Goal: Task Accomplishment & Management: Use online tool/utility

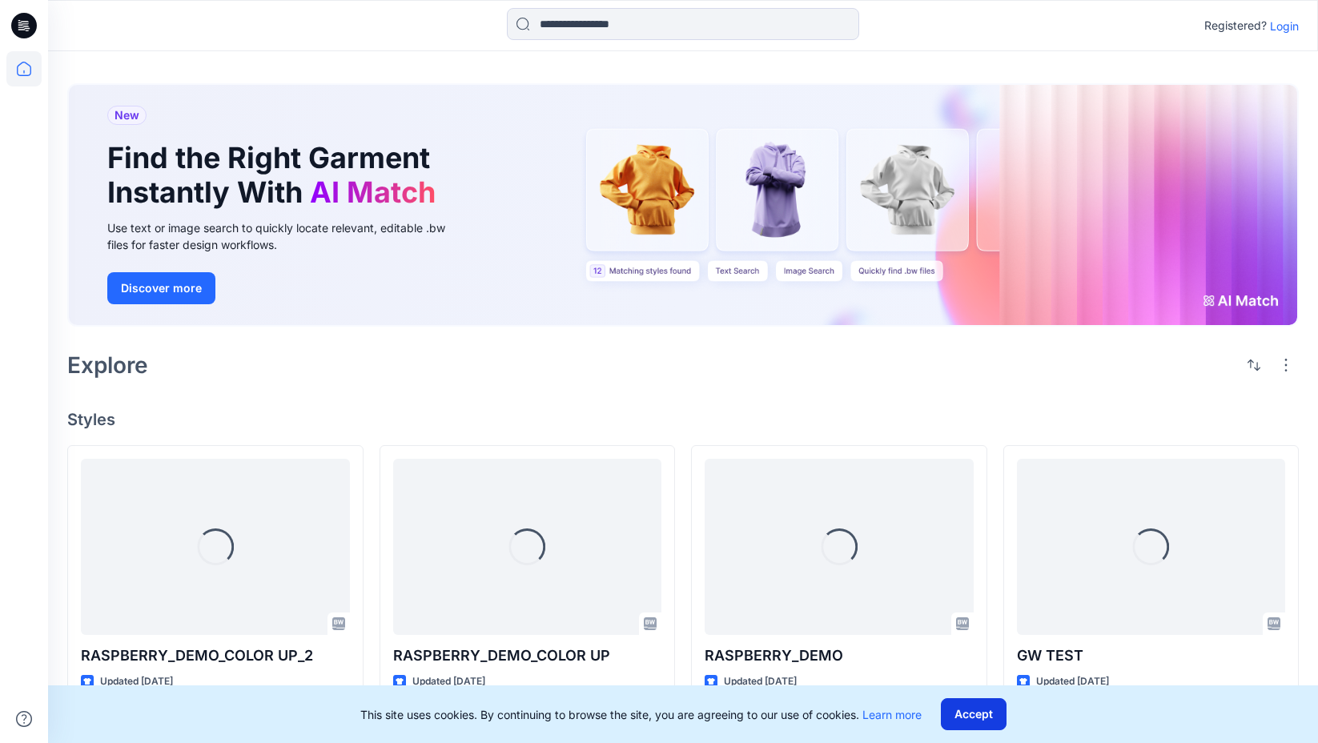
click at [990, 713] on button "Accept" at bounding box center [974, 714] width 66 height 32
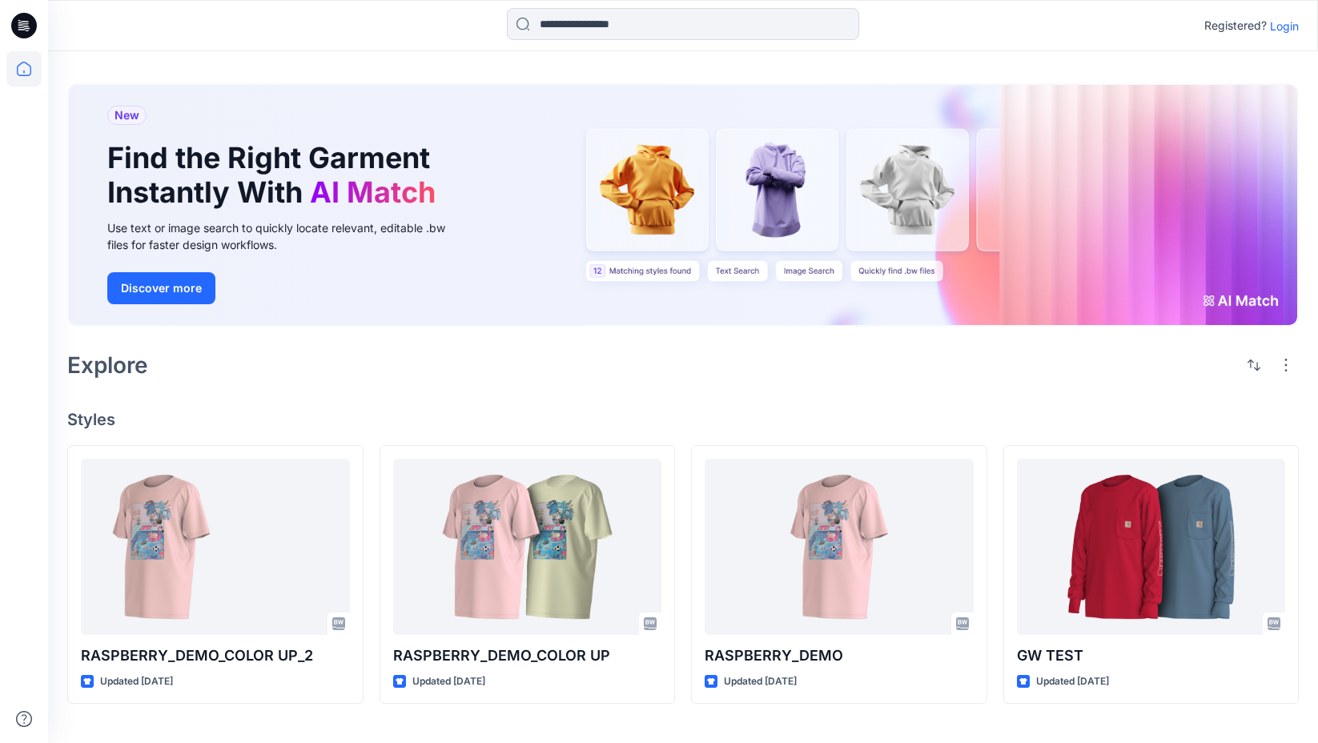
click at [1284, 30] on p "Login" at bounding box center [1284, 26] width 29 height 17
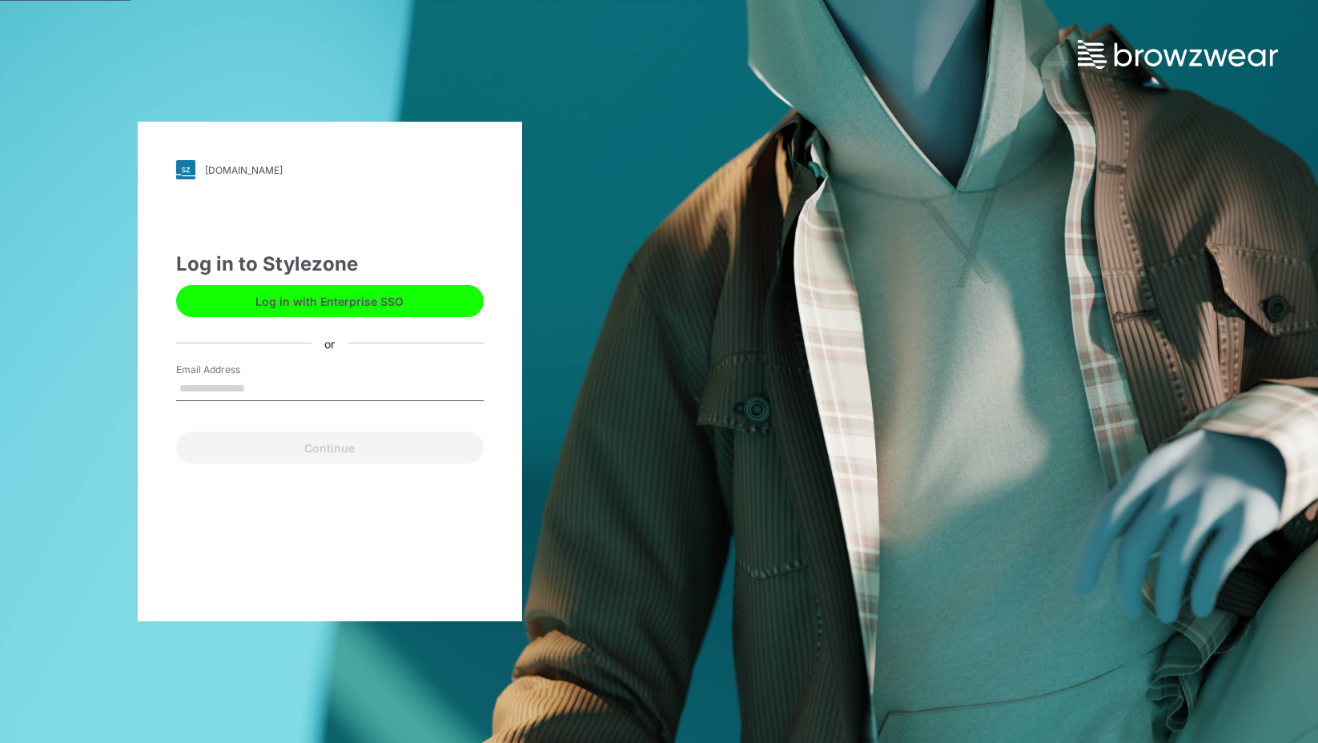
click at [322, 392] on input "Email Address" at bounding box center [329, 389] width 307 height 24
type input "**********"
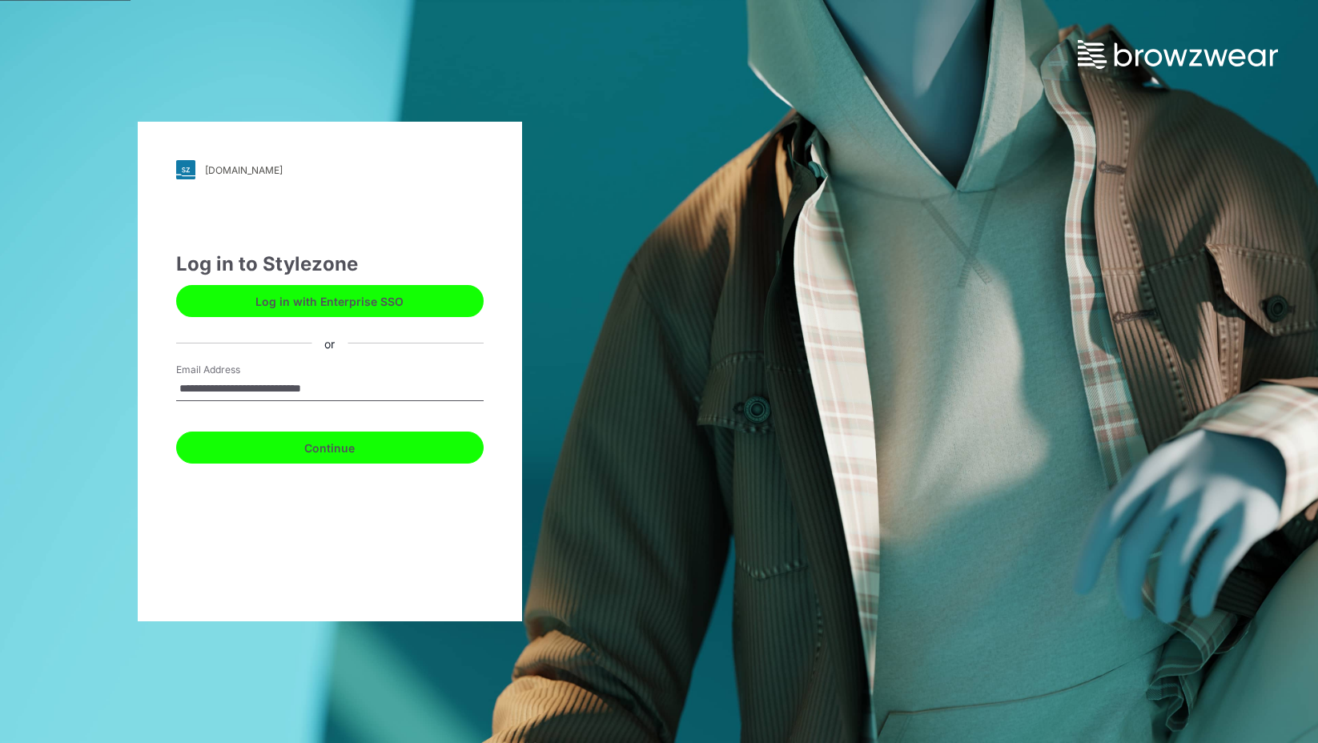
click at [355, 453] on button "Continue" at bounding box center [329, 447] width 307 height 32
click at [320, 453] on button "Continue" at bounding box center [329, 447] width 307 height 32
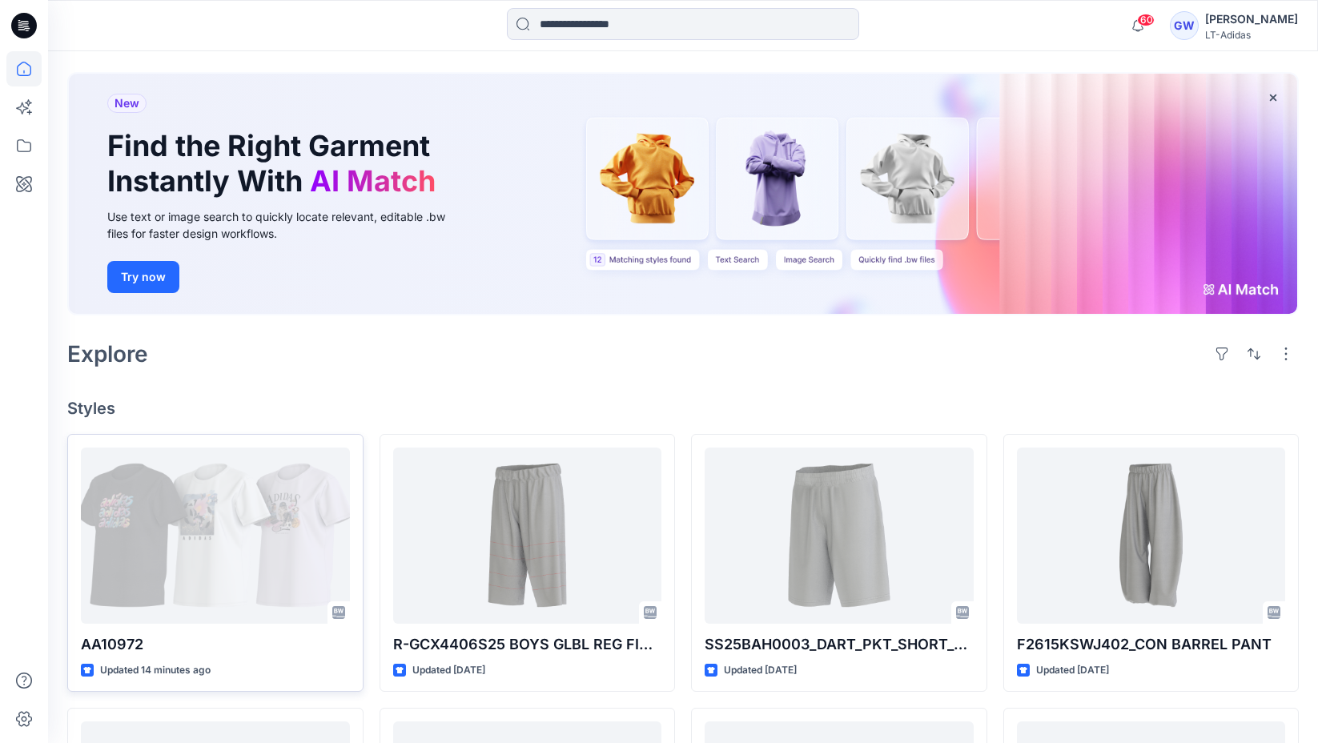
scroll to position [80, 0]
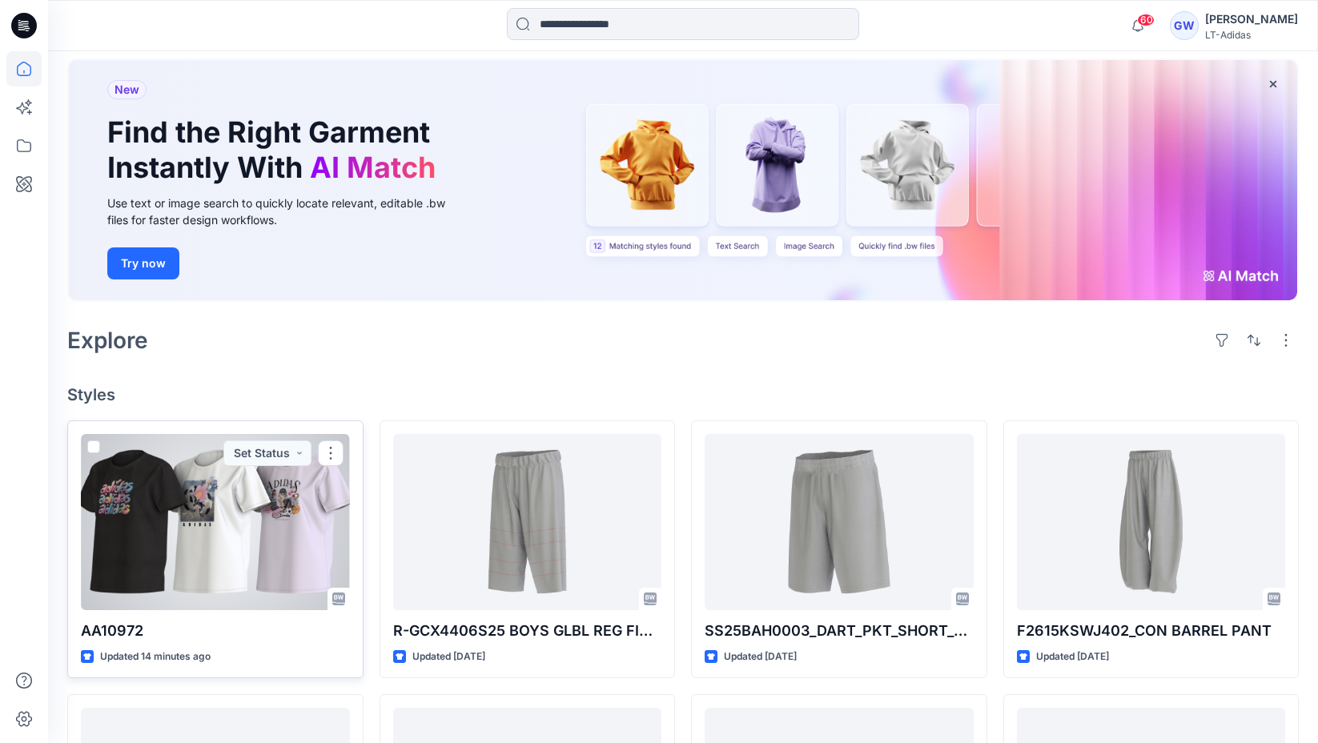
click at [243, 602] on div at bounding box center [215, 522] width 269 height 176
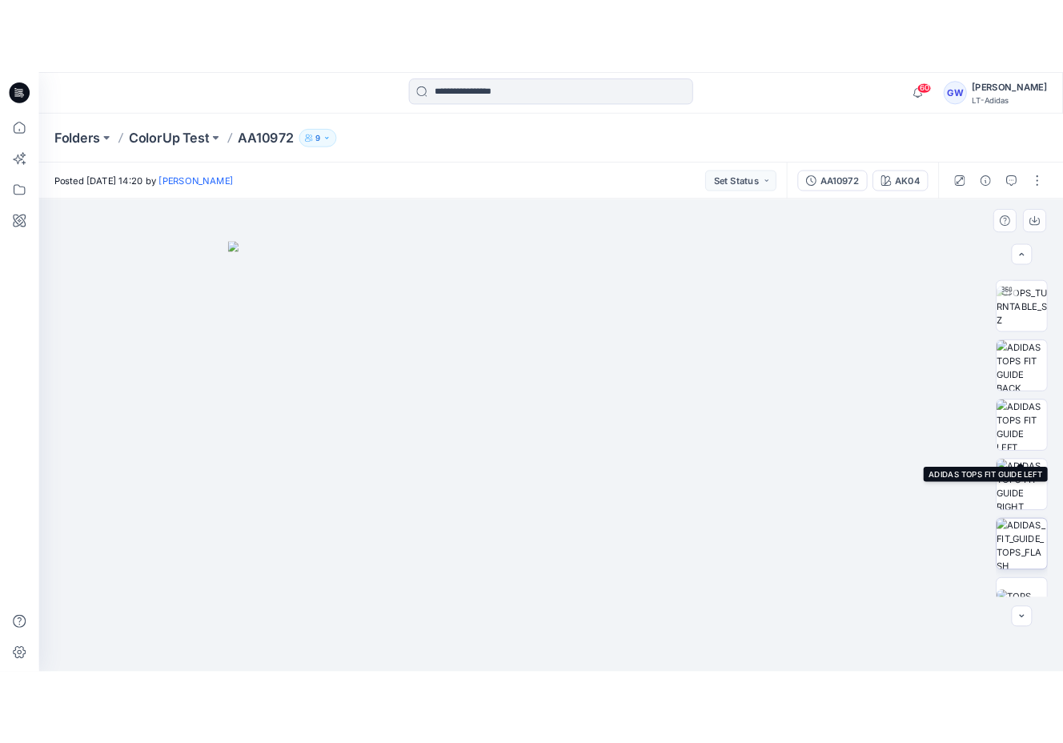
scroll to position [70, 0]
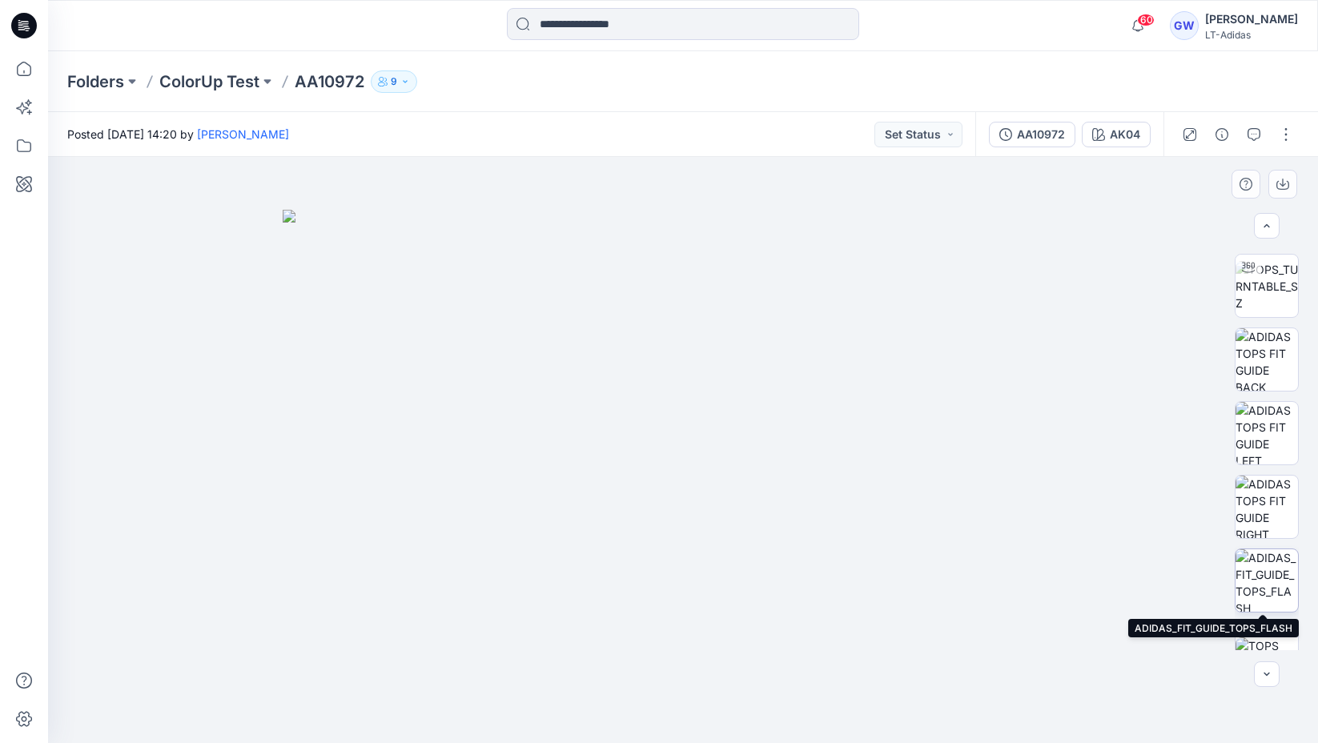
click at [1272, 556] on img at bounding box center [1266, 580] width 62 height 62
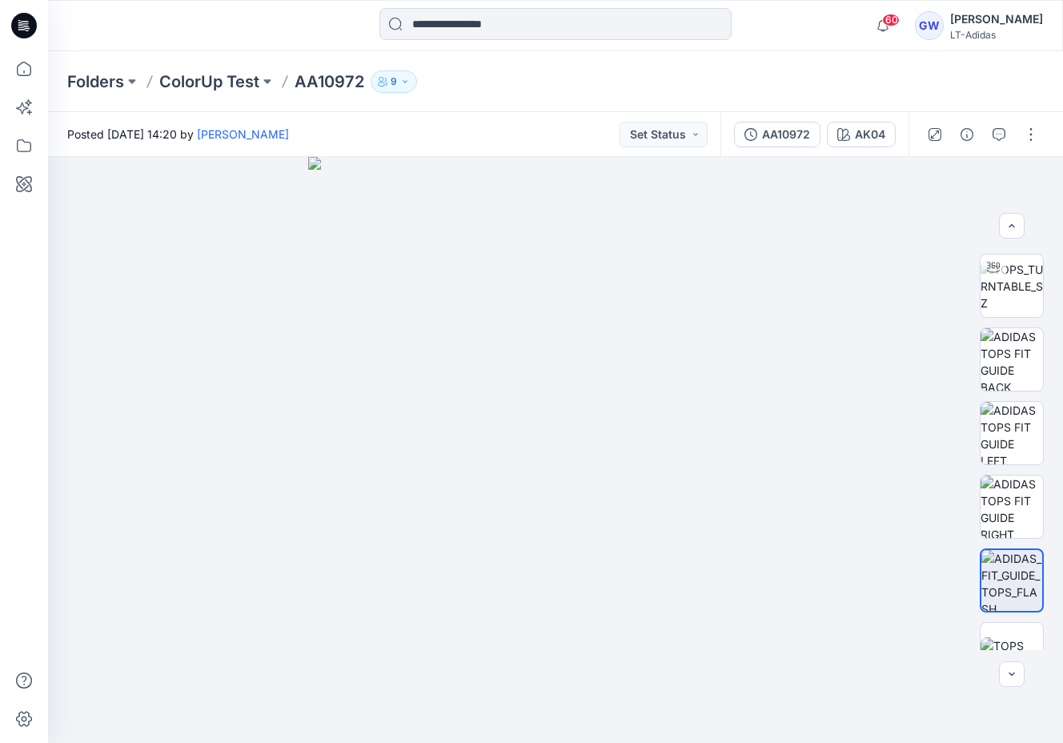
click at [873, 150] on div "AA10972 AK04" at bounding box center [814, 134] width 188 height 45
click at [866, 138] on div "AK04" at bounding box center [870, 135] width 30 height 18
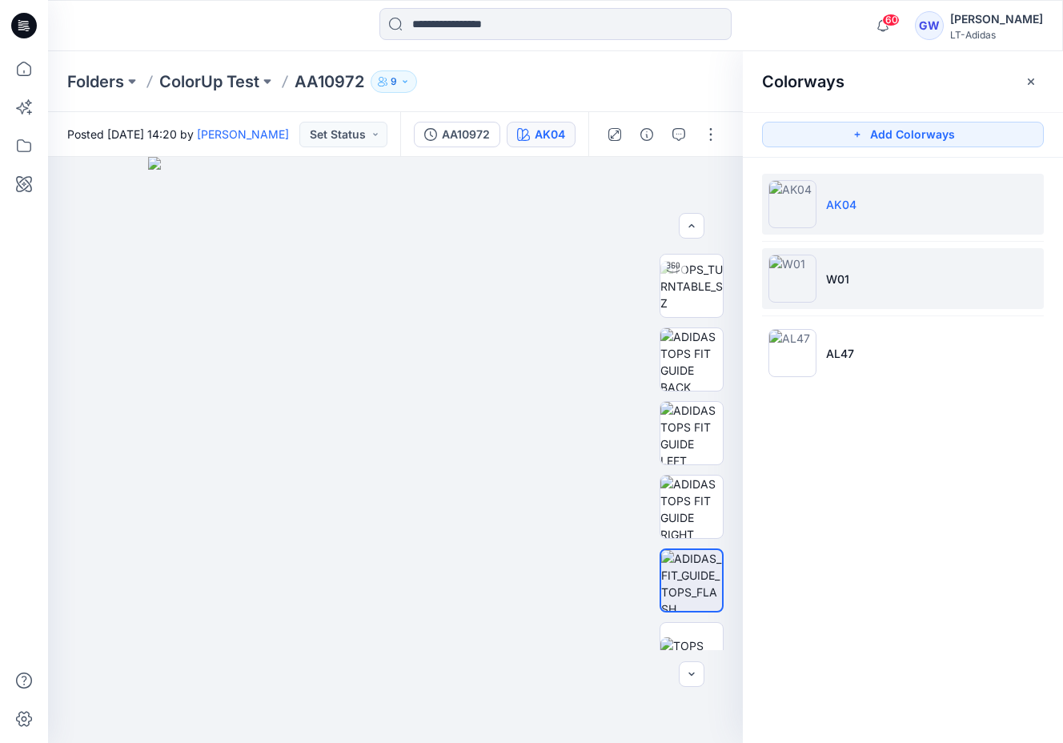
click at [885, 283] on li "W01" at bounding box center [903, 278] width 282 height 61
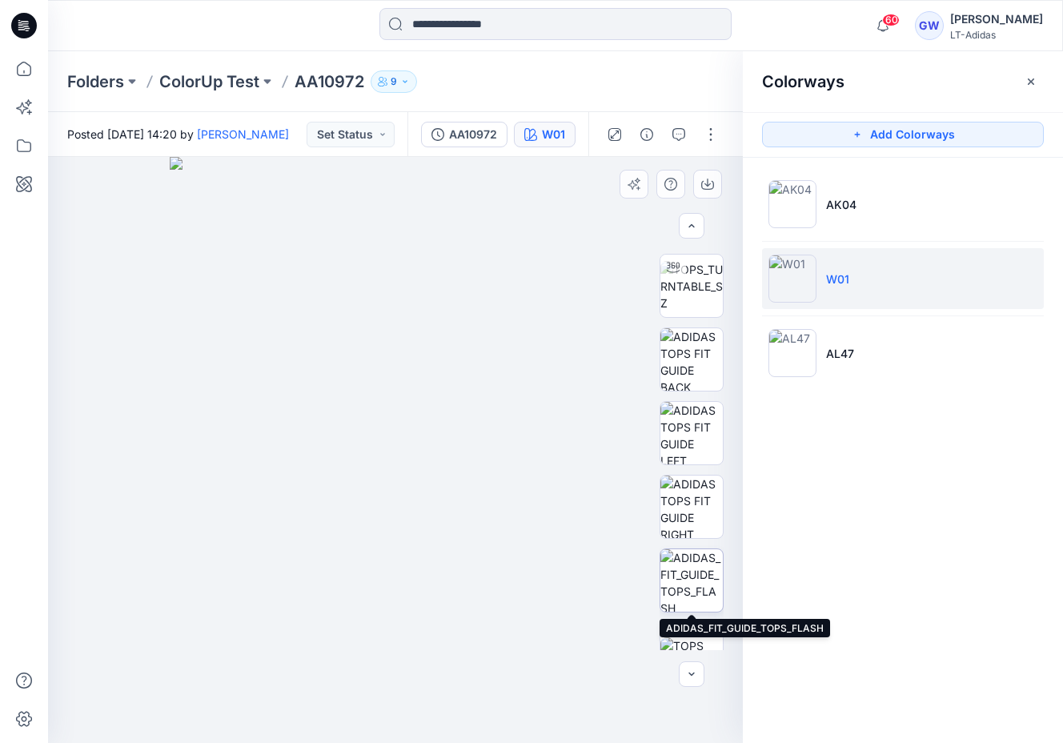
click at [692, 562] on img at bounding box center [691, 580] width 62 height 62
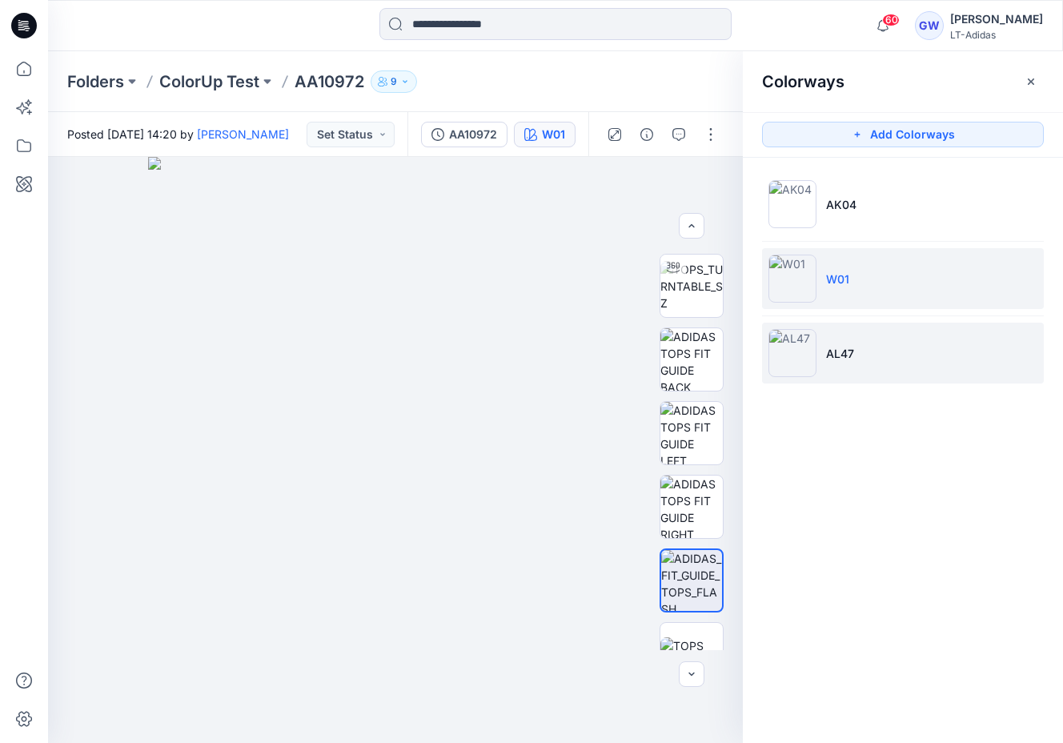
click at [837, 348] on p "AL47" at bounding box center [840, 353] width 28 height 17
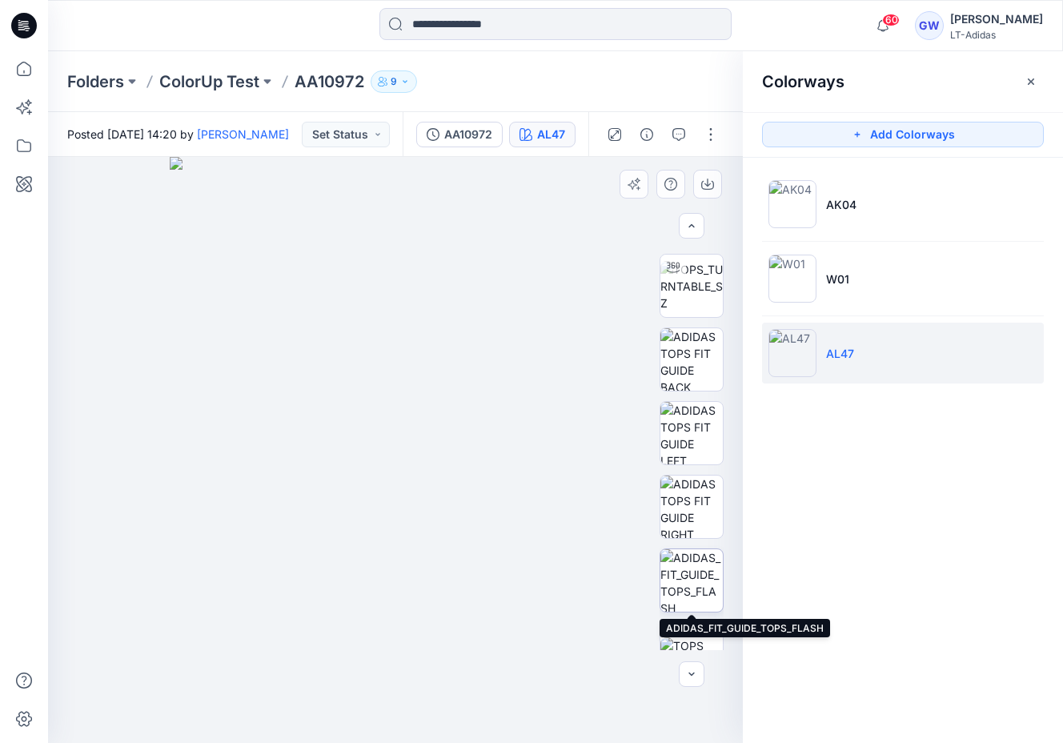
click at [684, 571] on img at bounding box center [691, 580] width 62 height 62
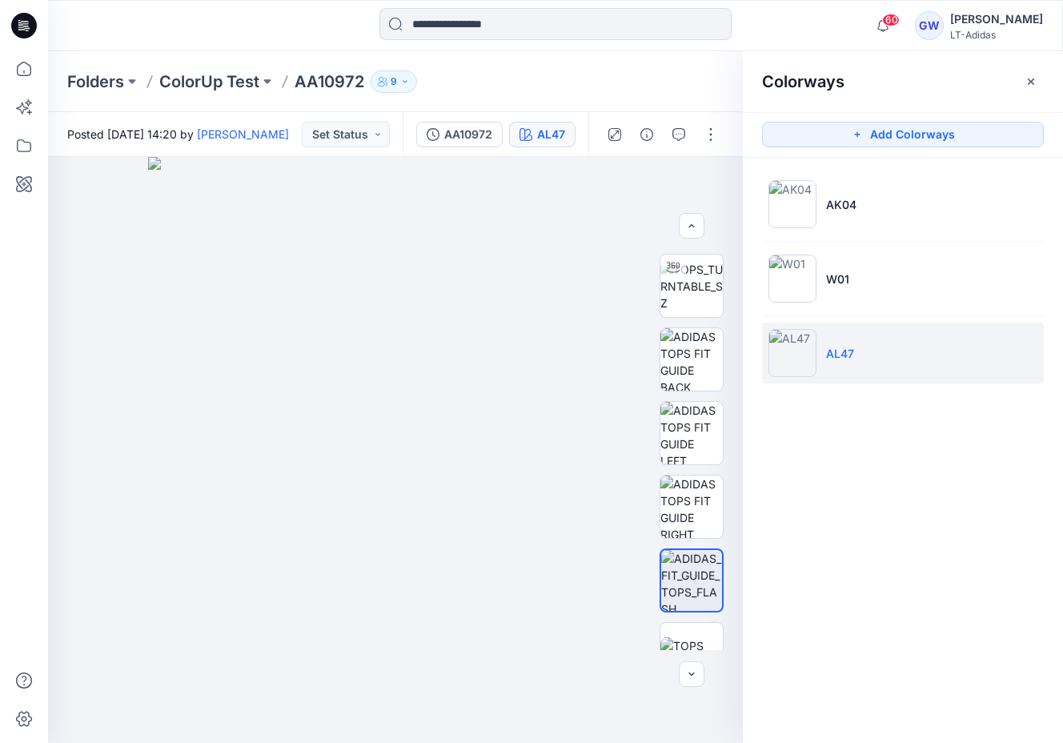
click at [849, 48] on div "60 Notifications Your style AA10972 is ready 14 minutes ago Kerrie Engle shared…" at bounding box center [555, 25] width 1015 height 51
click at [1029, 84] on icon "button" at bounding box center [1031, 81] width 13 height 13
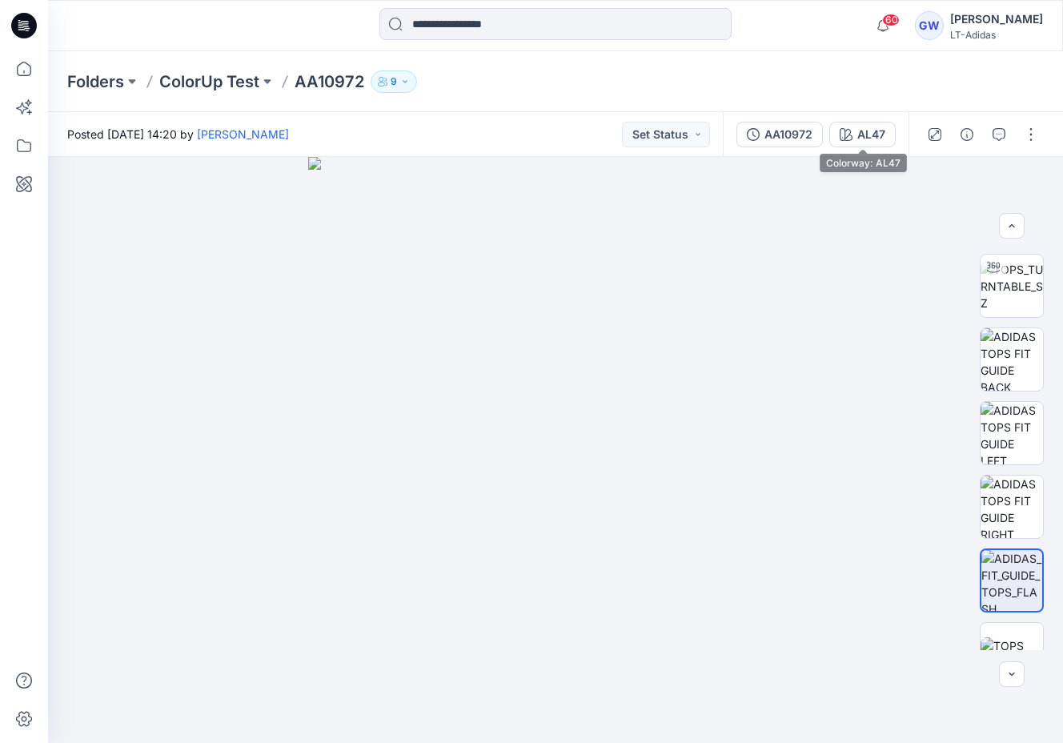
click at [856, 148] on div "AA10972 AL47" at bounding box center [816, 134] width 186 height 45
click at [856, 143] on button "AL47" at bounding box center [862, 135] width 66 height 26
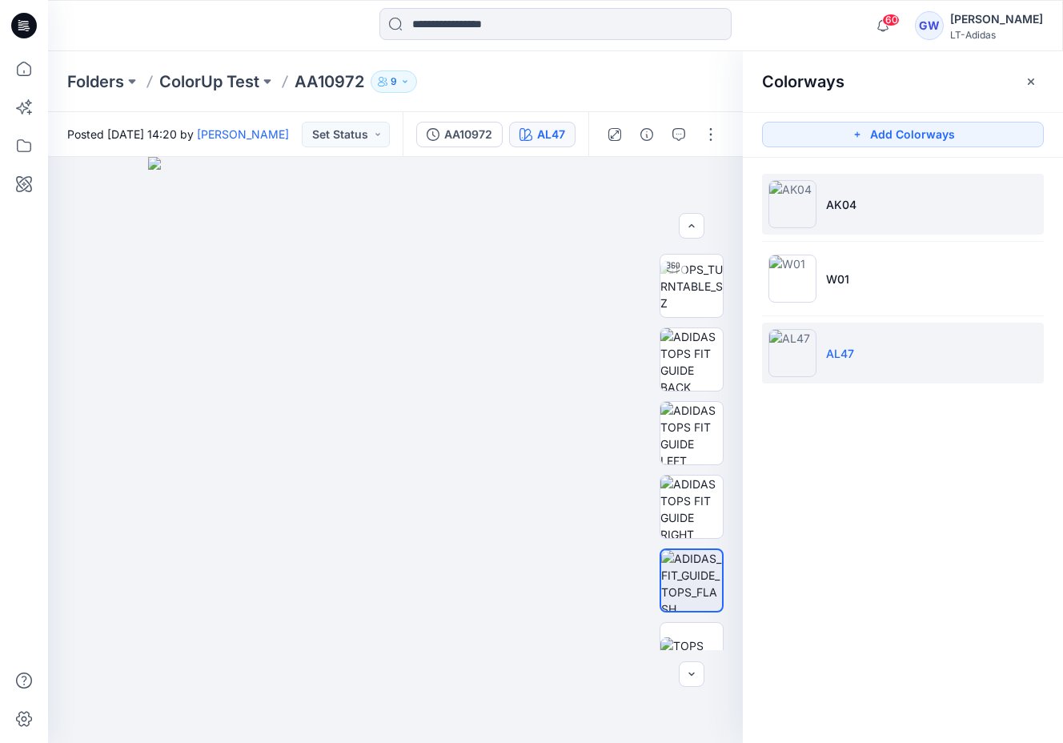
click at [899, 203] on li "AK04" at bounding box center [903, 204] width 282 height 61
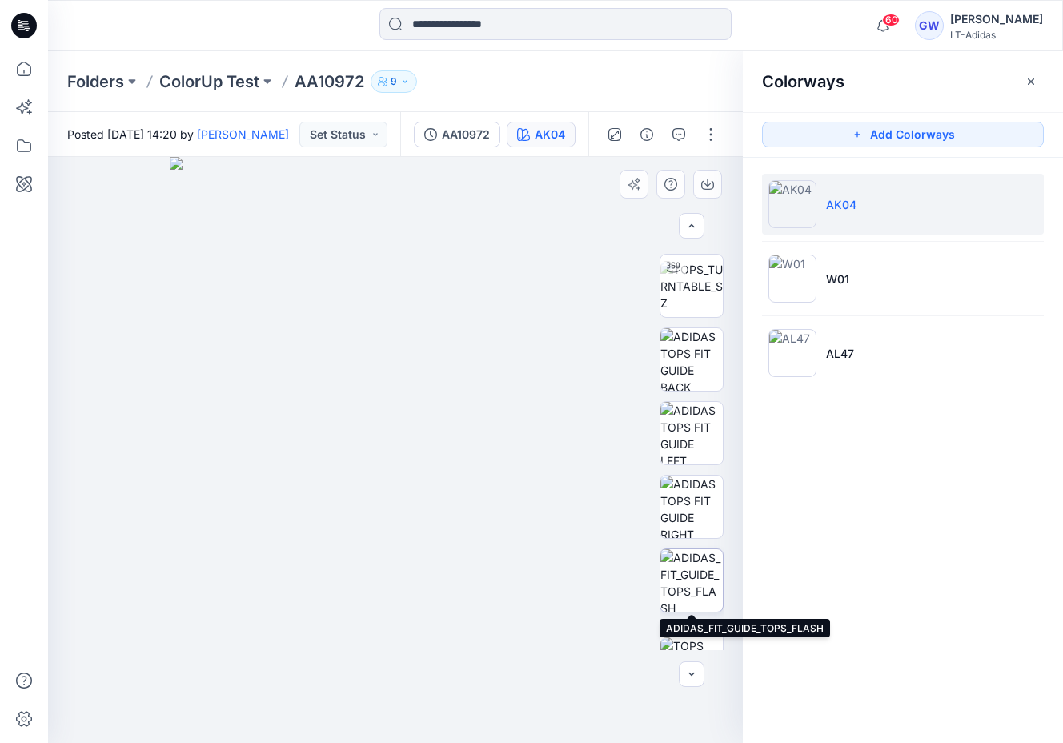
click at [691, 576] on img at bounding box center [691, 580] width 62 height 62
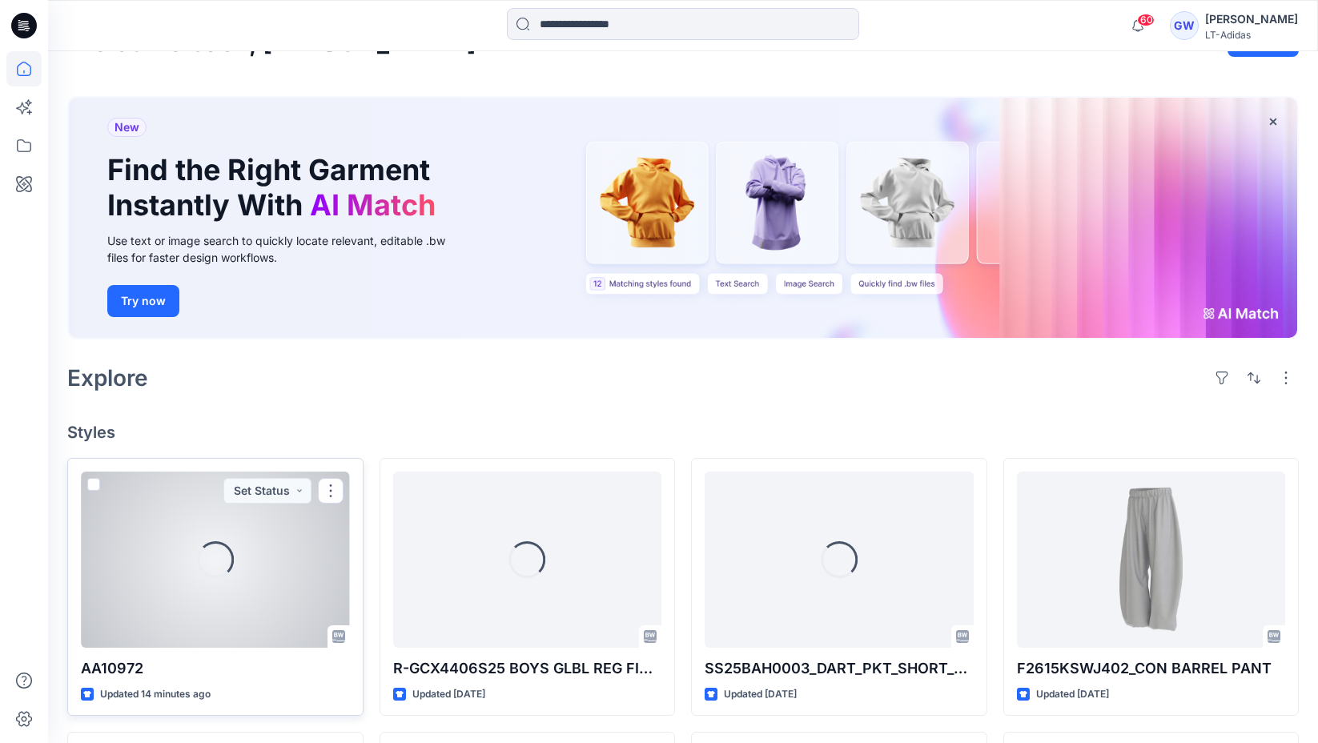
scroll to position [82, 0]
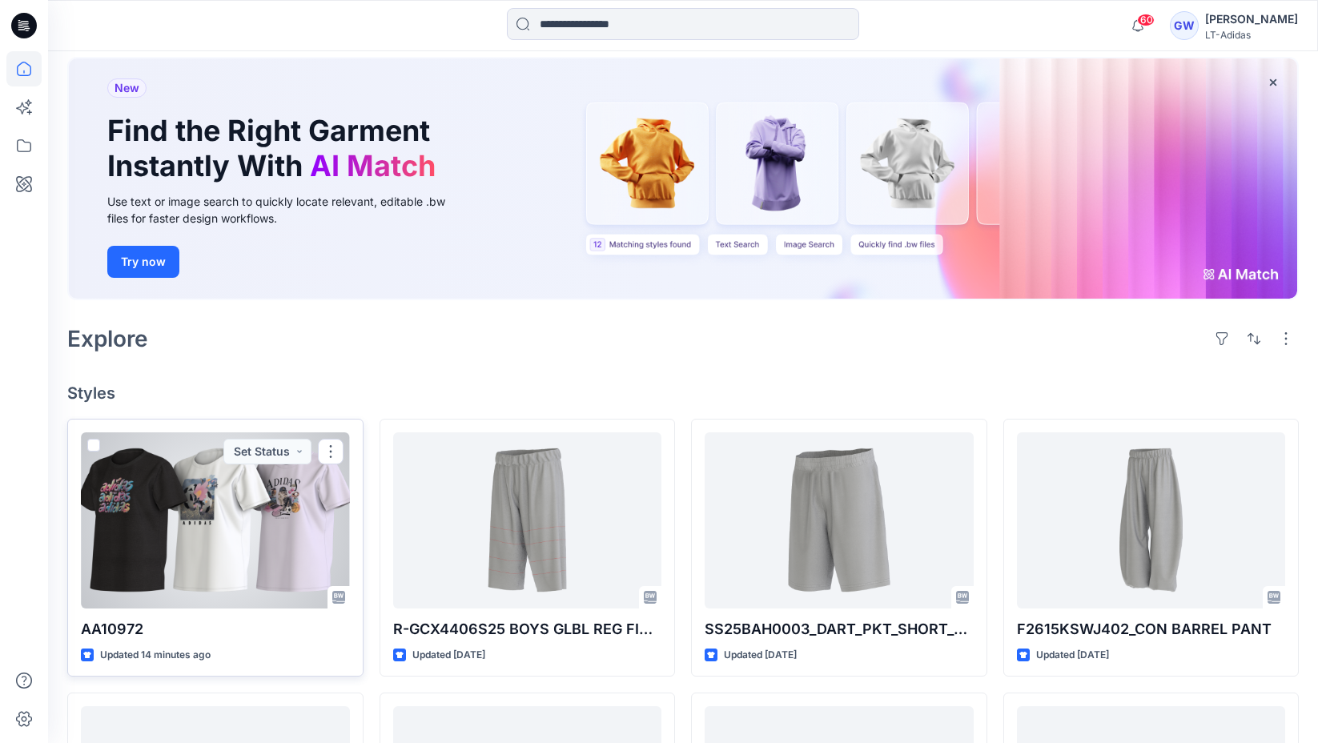
click at [235, 567] on div at bounding box center [215, 520] width 269 height 176
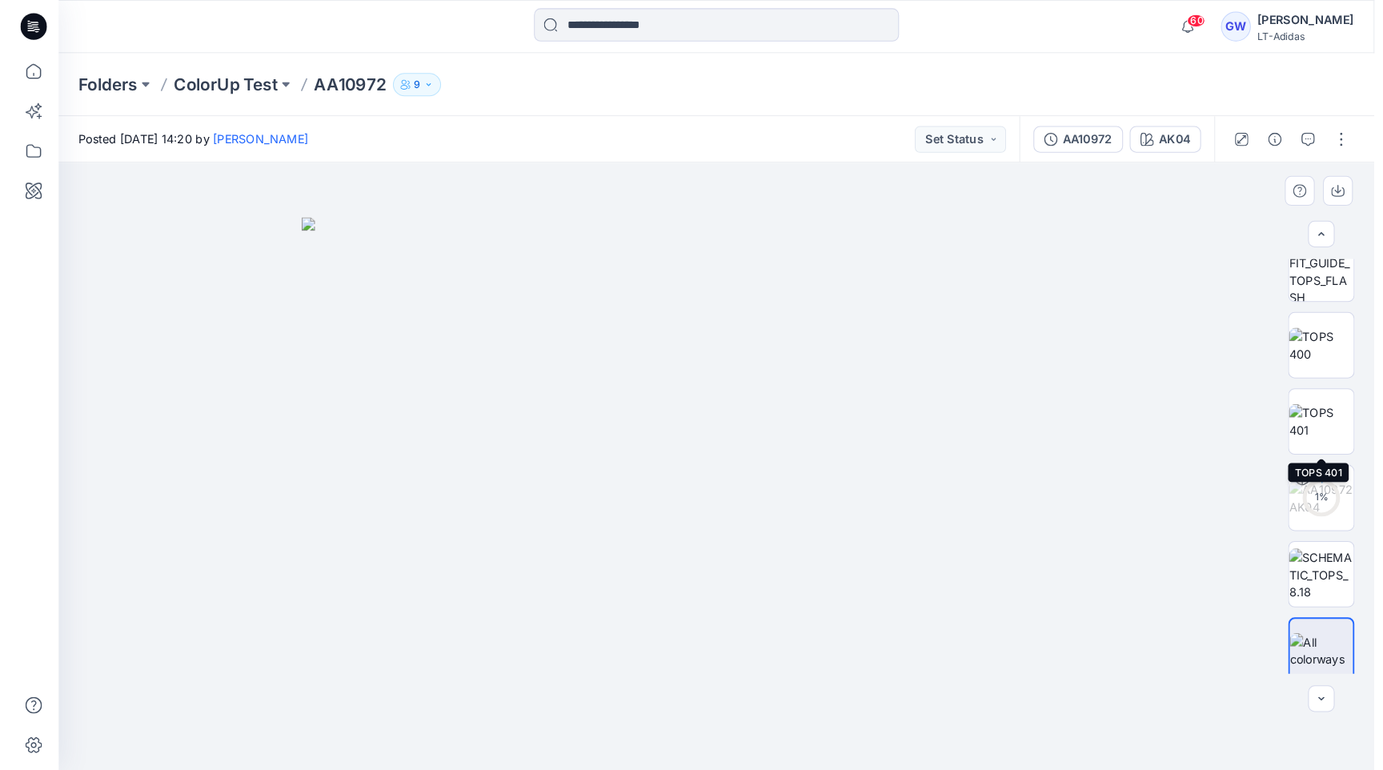
scroll to position [400, 0]
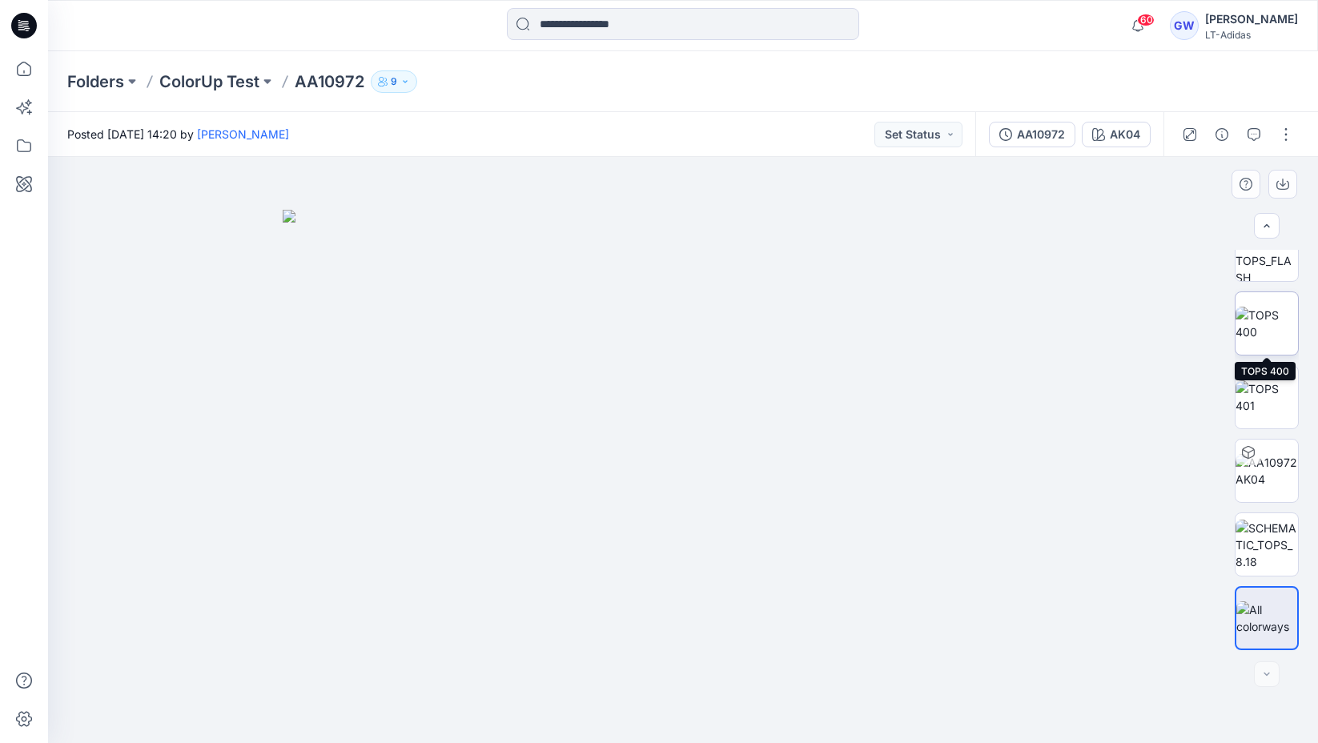
click at [1277, 327] on img at bounding box center [1266, 324] width 62 height 34
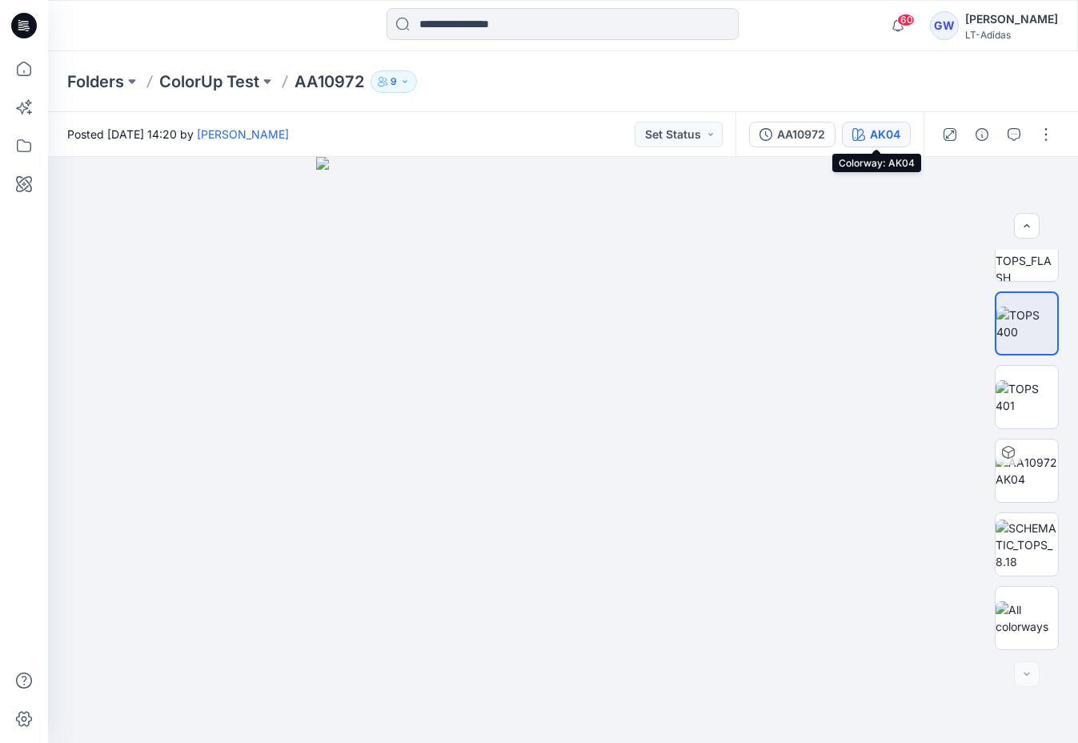
click at [858, 132] on icon "button" at bounding box center [859, 134] width 13 height 13
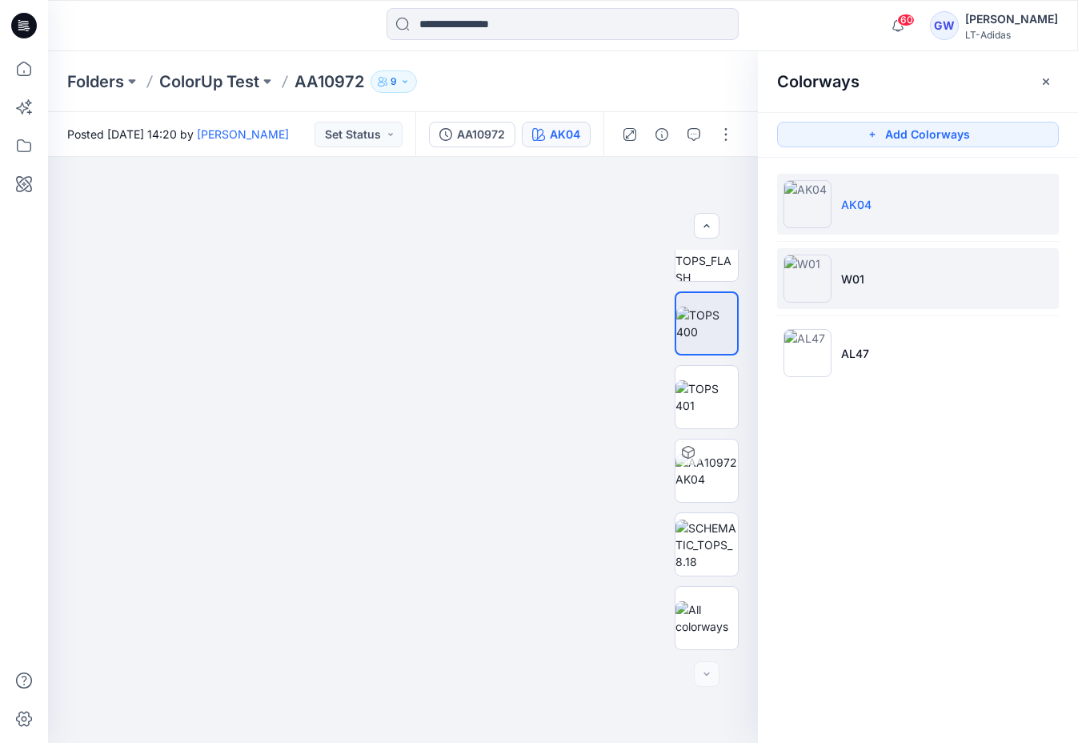
click at [847, 280] on p "W01" at bounding box center [852, 279] width 23 height 17
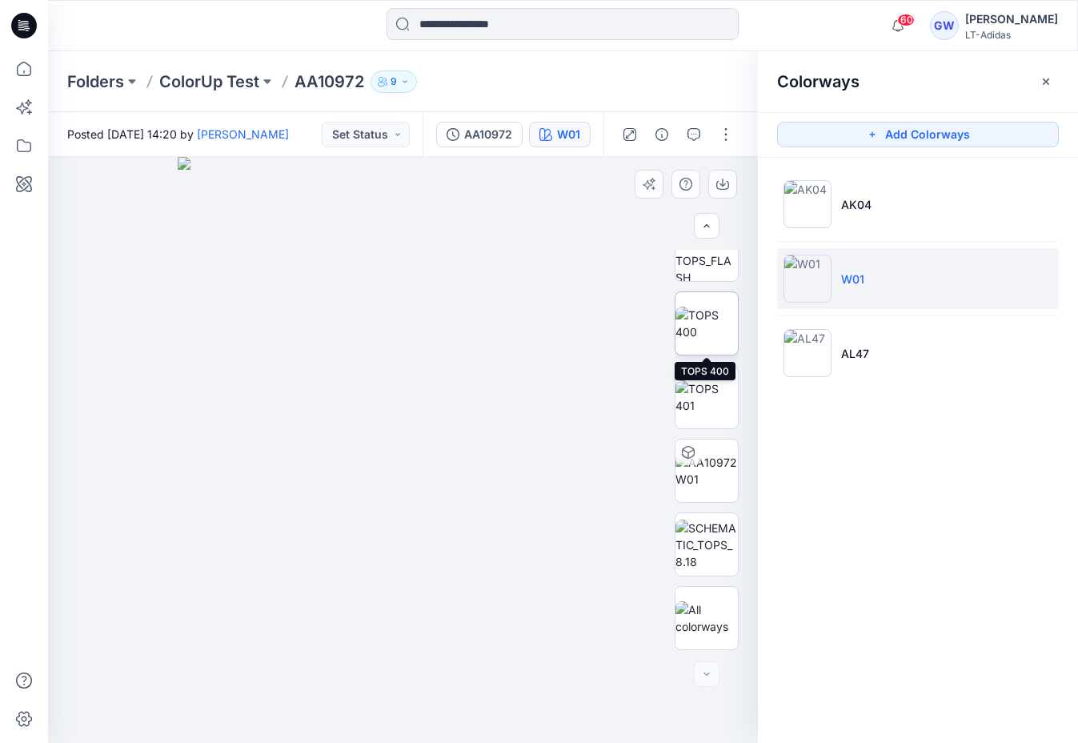
click at [713, 340] on img at bounding box center [707, 324] width 62 height 34
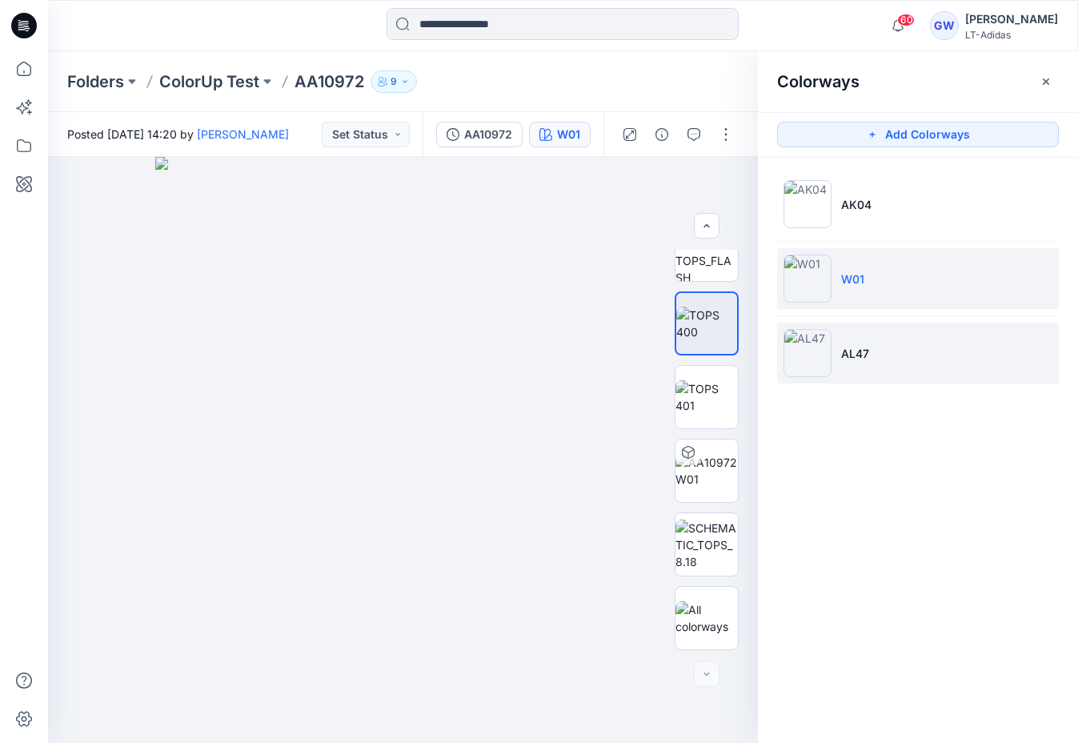
click at [817, 363] on img at bounding box center [808, 353] width 48 height 48
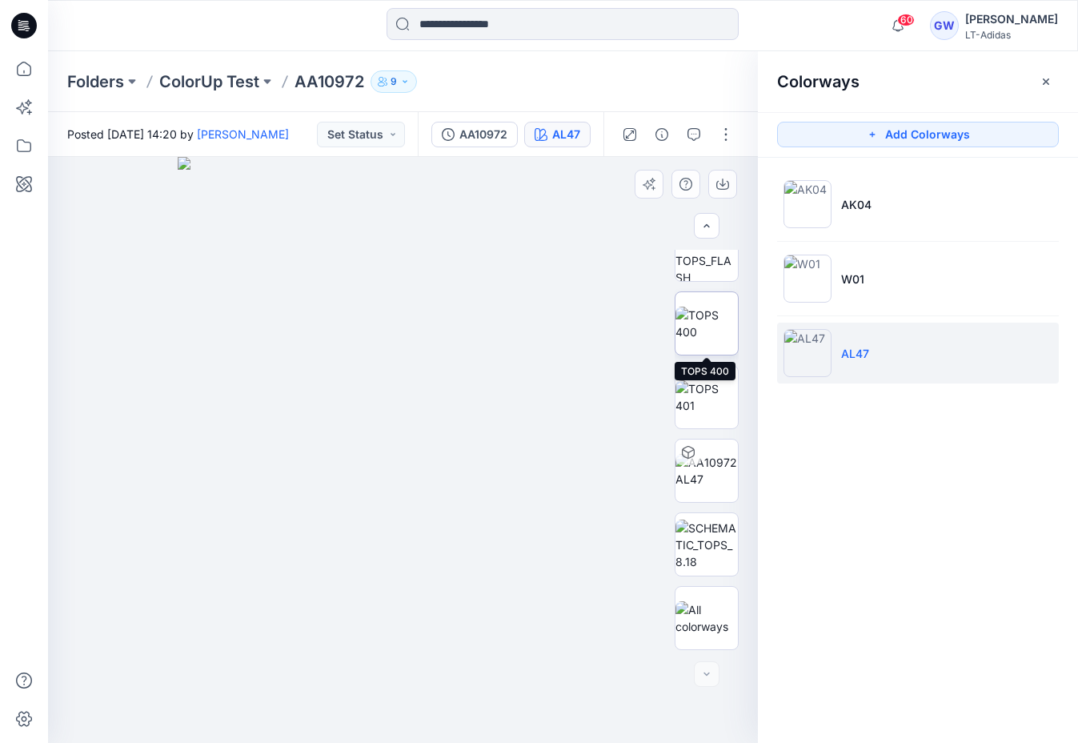
click at [709, 319] on img at bounding box center [707, 324] width 62 height 34
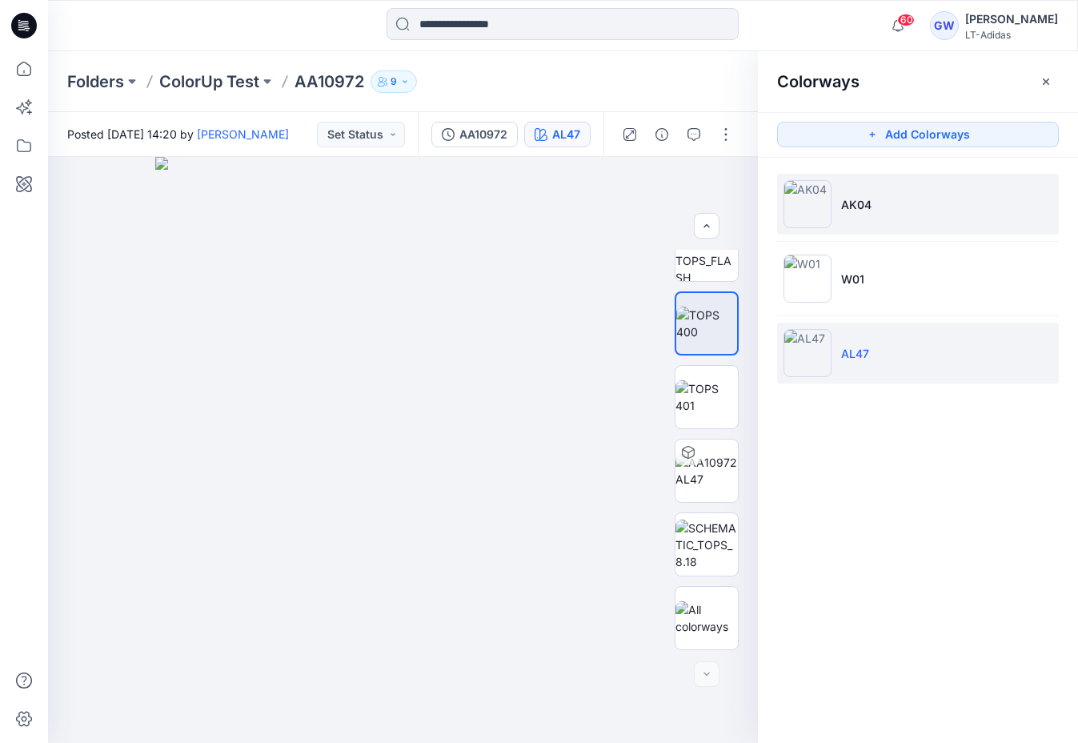
click at [851, 182] on li "AK04" at bounding box center [918, 204] width 282 height 61
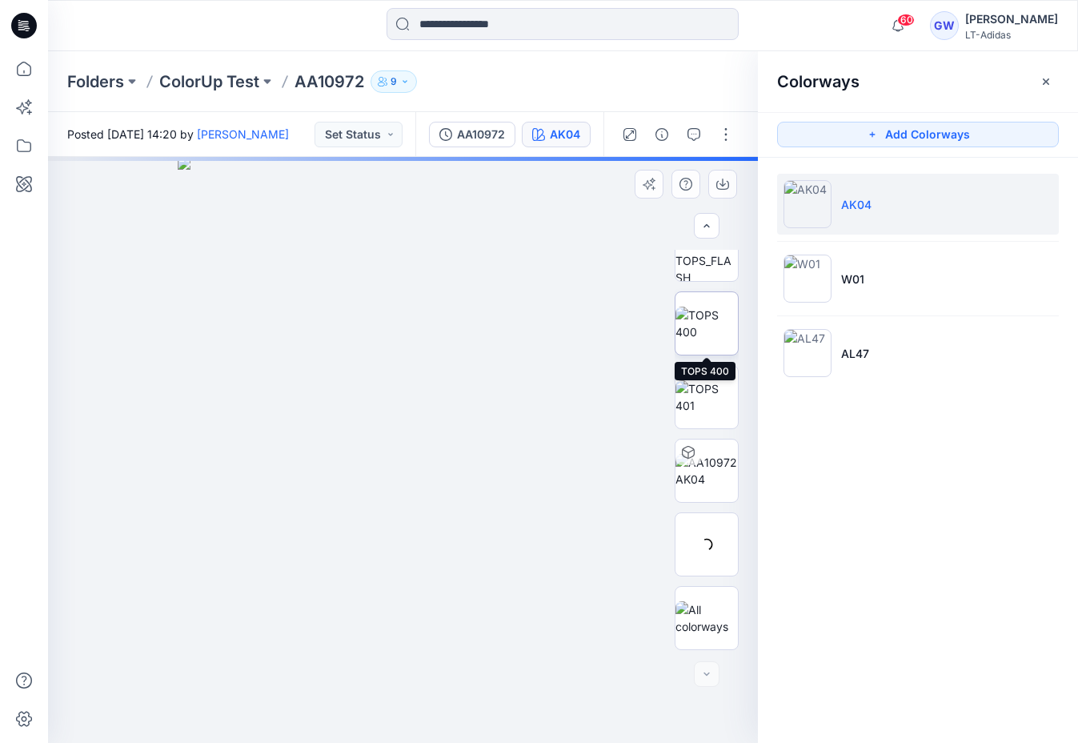
click at [717, 325] on img at bounding box center [707, 324] width 62 height 34
